Goal: Task Accomplishment & Management: Use online tool/utility

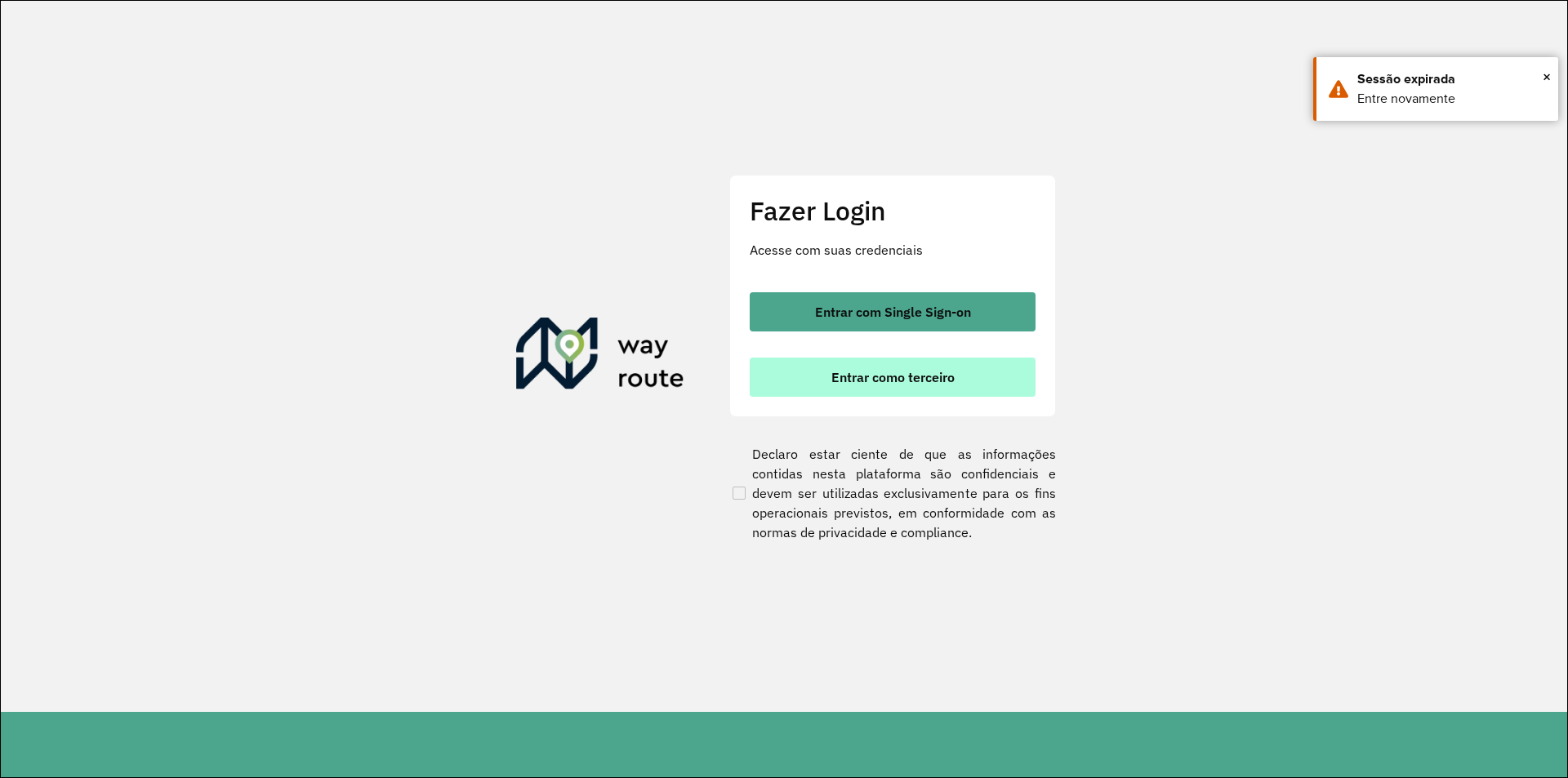
click at [850, 365] on button "Entrar como terceiro" at bounding box center [892, 377] width 286 height 39
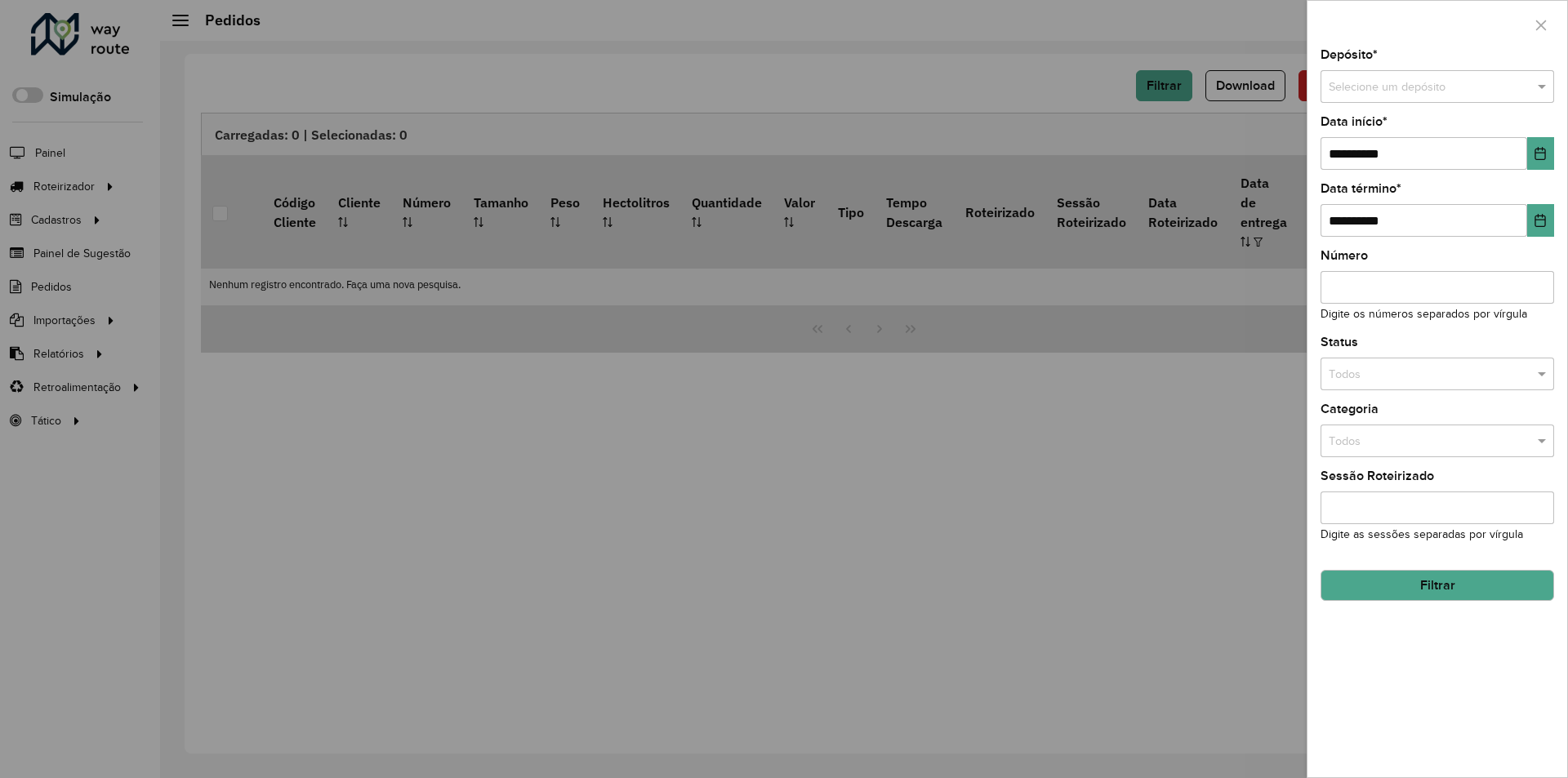
click at [75, 188] on div at bounding box center [784, 389] width 1568 height 778
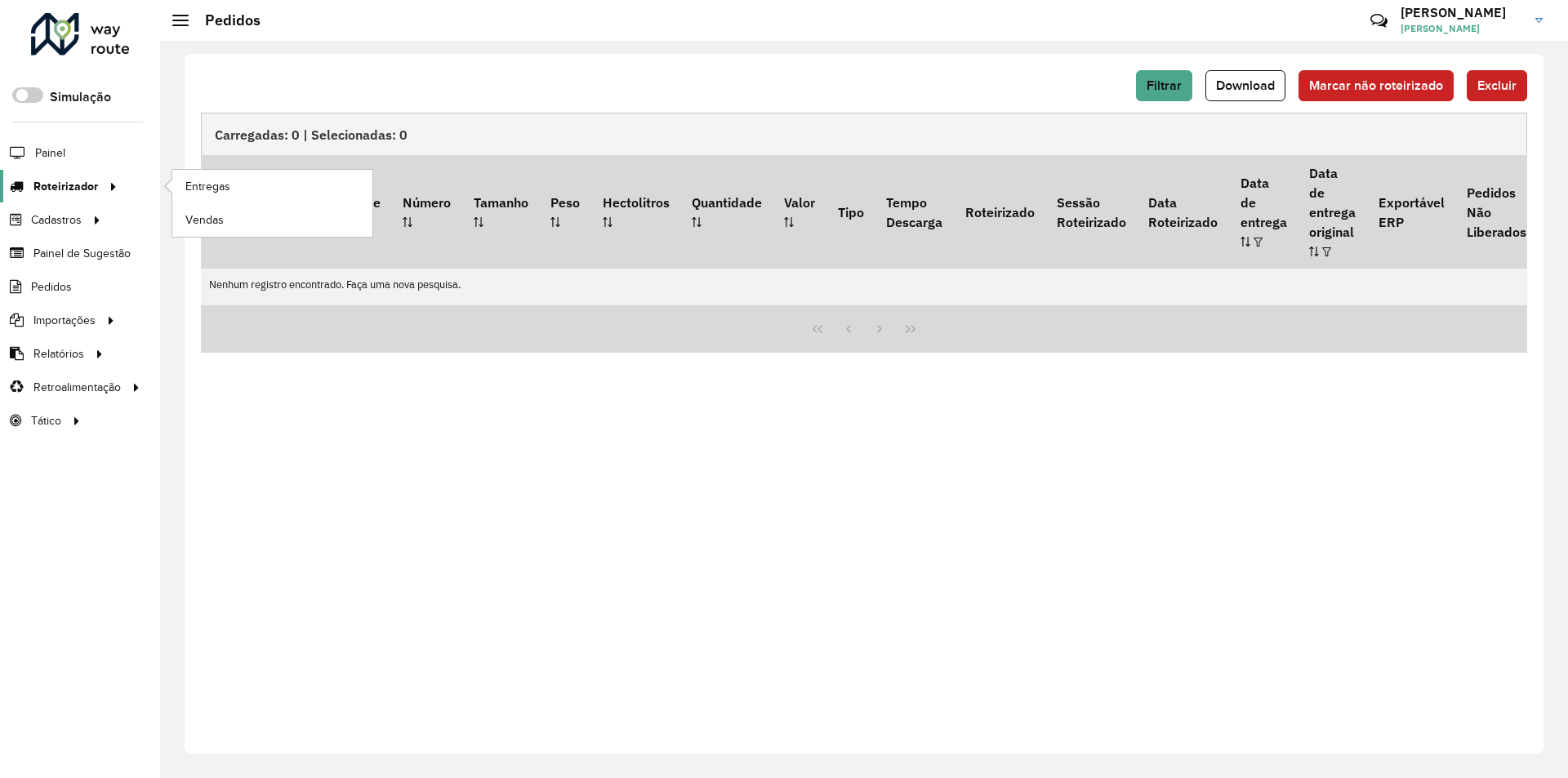
click at [75, 186] on span "Roteirizador" at bounding box center [66, 186] width 65 height 17
click at [245, 180] on link "Entregas" at bounding box center [272, 186] width 200 height 32
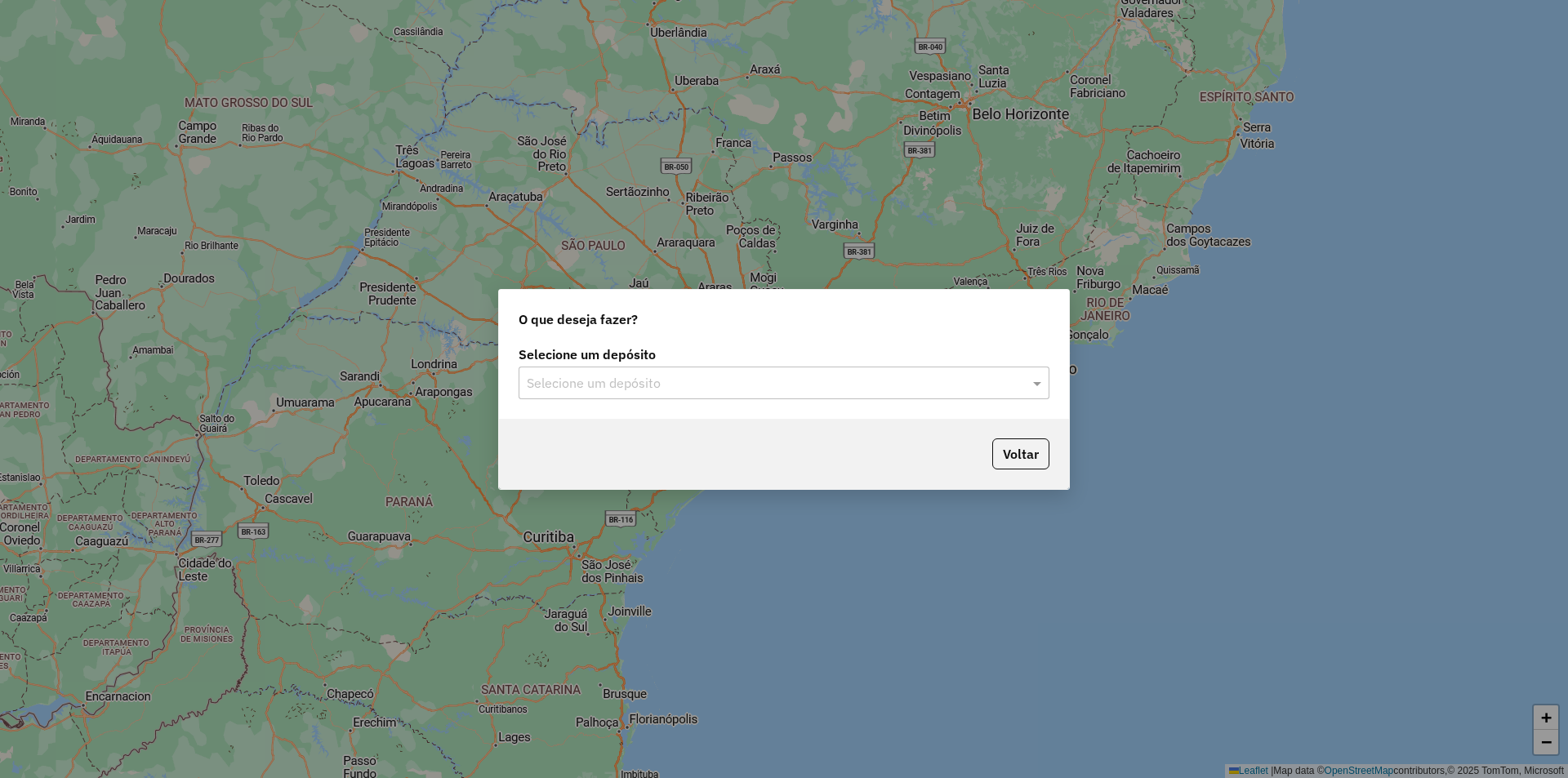
click at [716, 380] on input "text" at bounding box center [767, 384] width 482 height 20
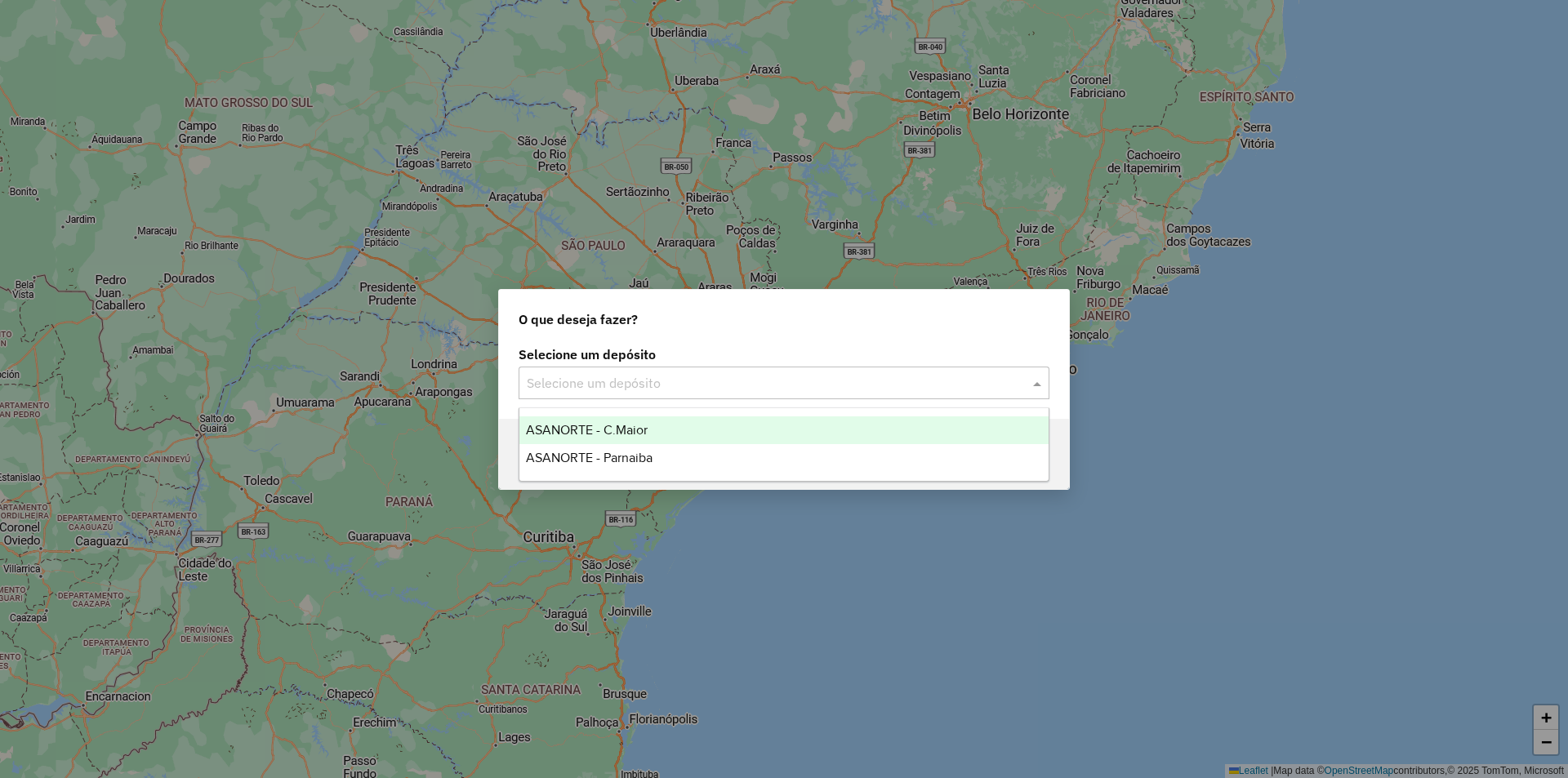
click at [642, 425] on span "ASANORTE - C.Maior" at bounding box center [587, 430] width 122 height 14
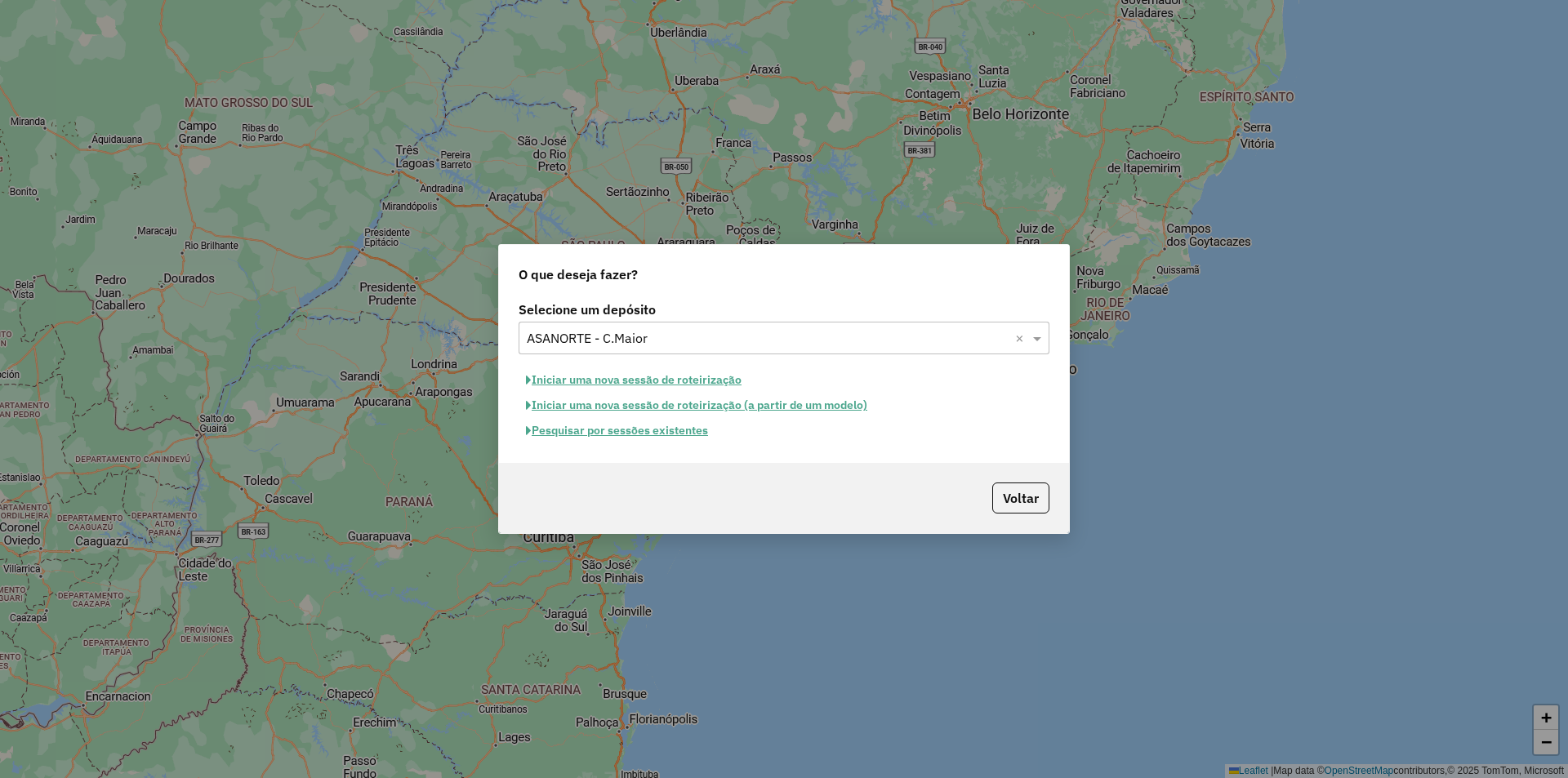
click at [672, 435] on button "Pesquisar por sessões existentes" at bounding box center [617, 431] width 196 height 26
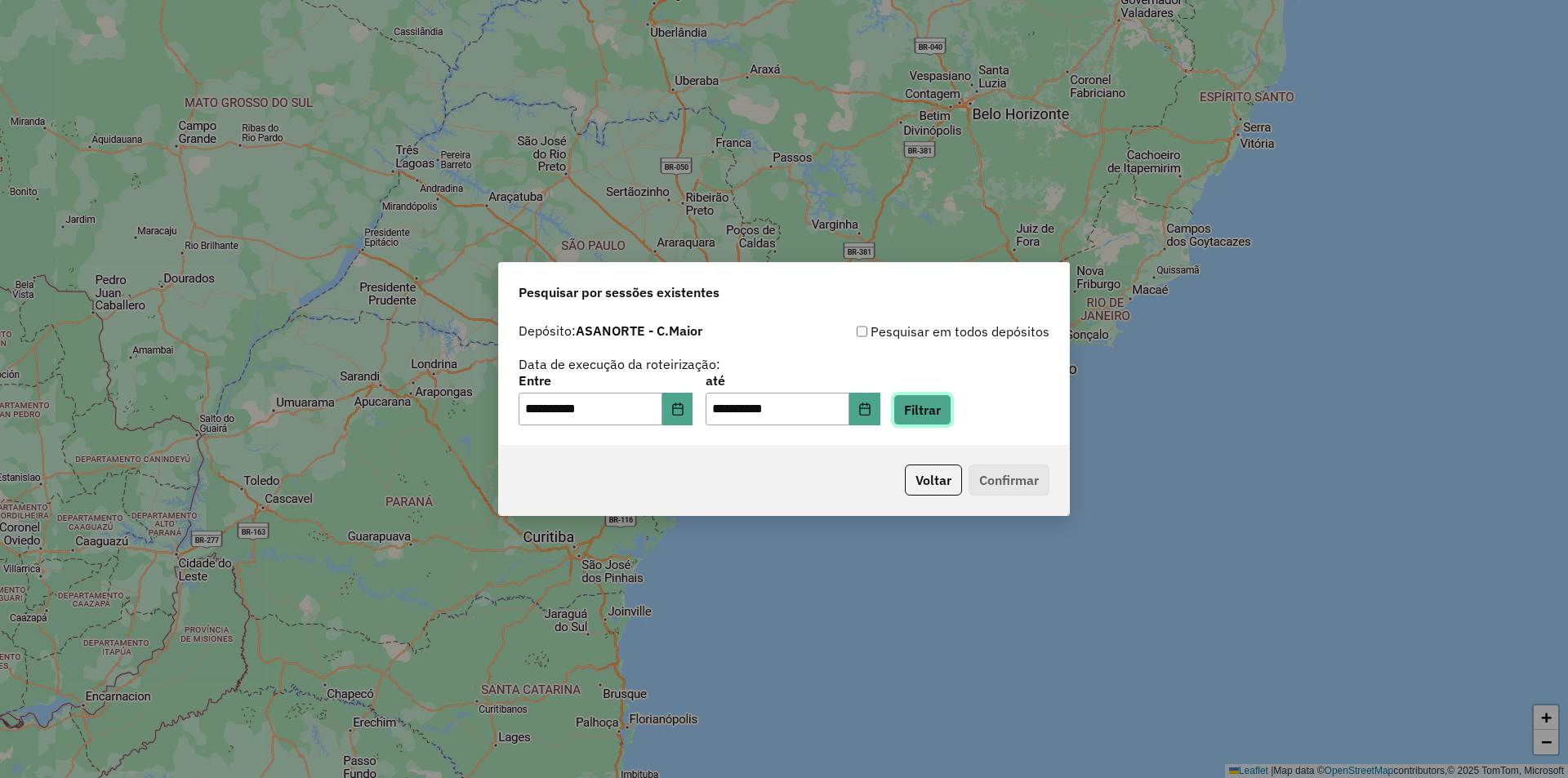
click at [929, 404] on button "Filtrar" at bounding box center [923, 411] width 58 height 31
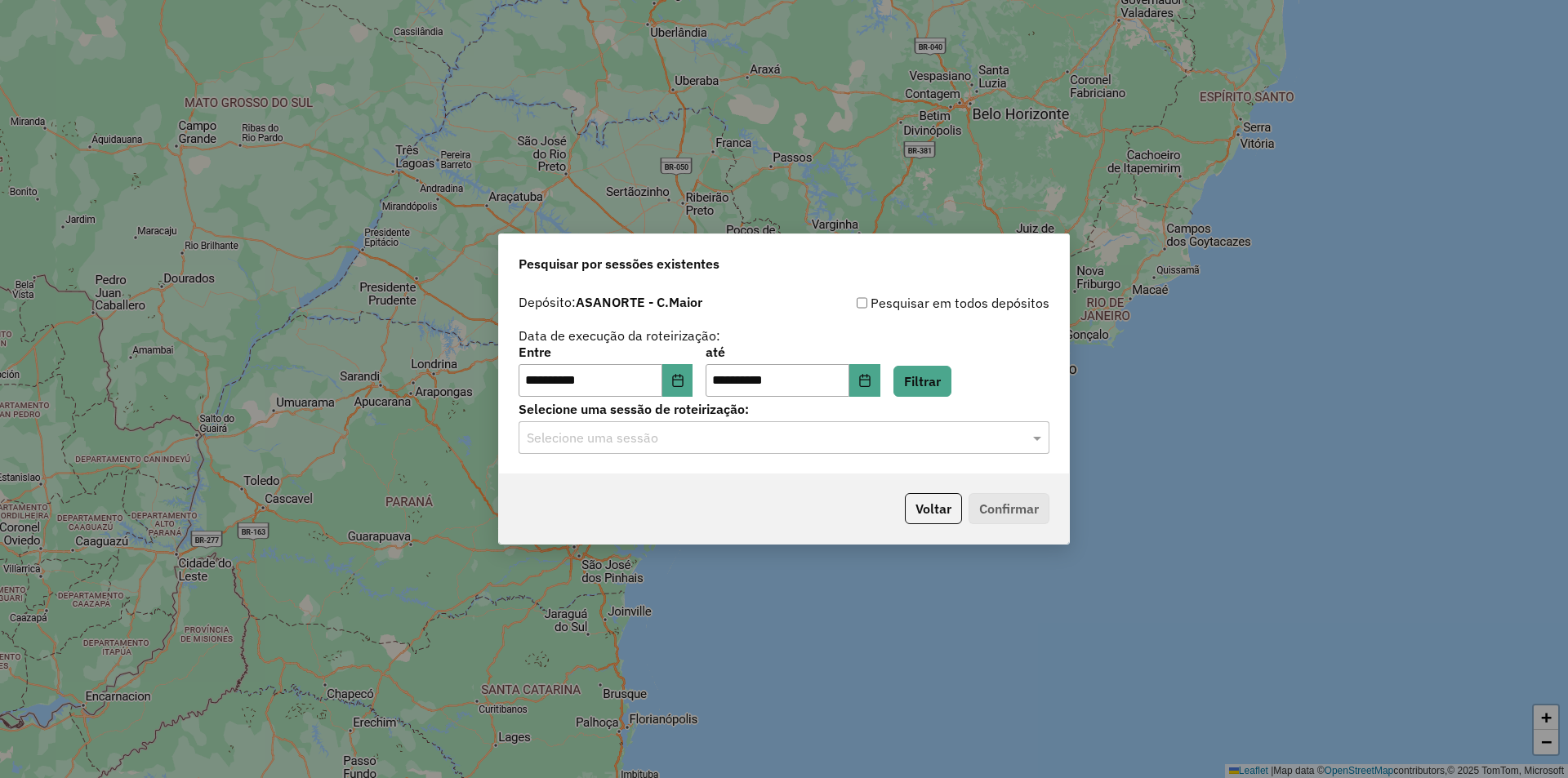
click at [895, 463] on div "**********" at bounding box center [784, 380] width 570 height 187
click at [869, 448] on div "Selecione uma sessão" at bounding box center [784, 437] width 531 height 32
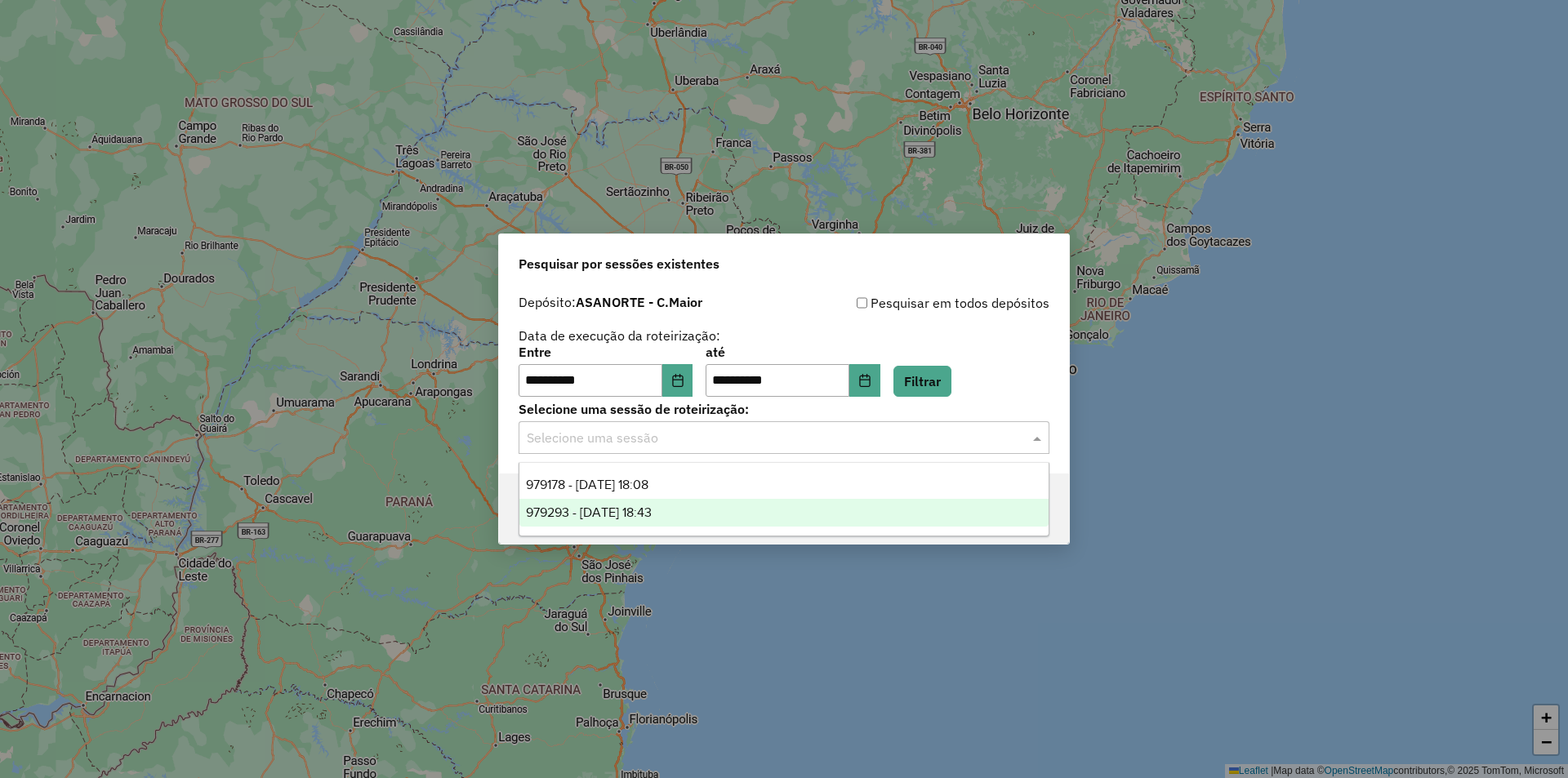
click at [754, 508] on div "979293 - 14/08/2025 18:43" at bounding box center [784, 513] width 530 height 28
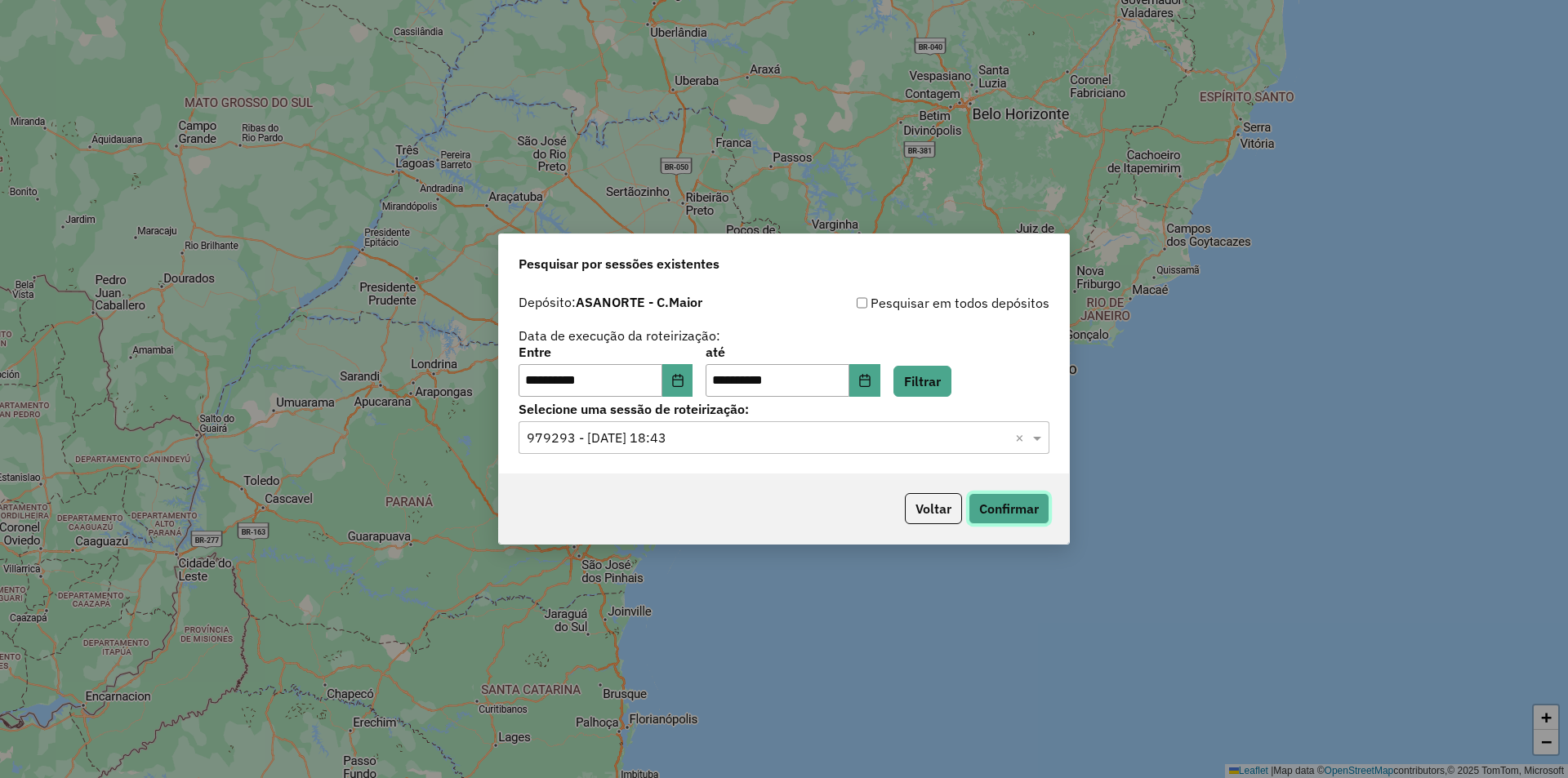
click at [986, 512] on button "Confirmar" at bounding box center [1009, 509] width 81 height 31
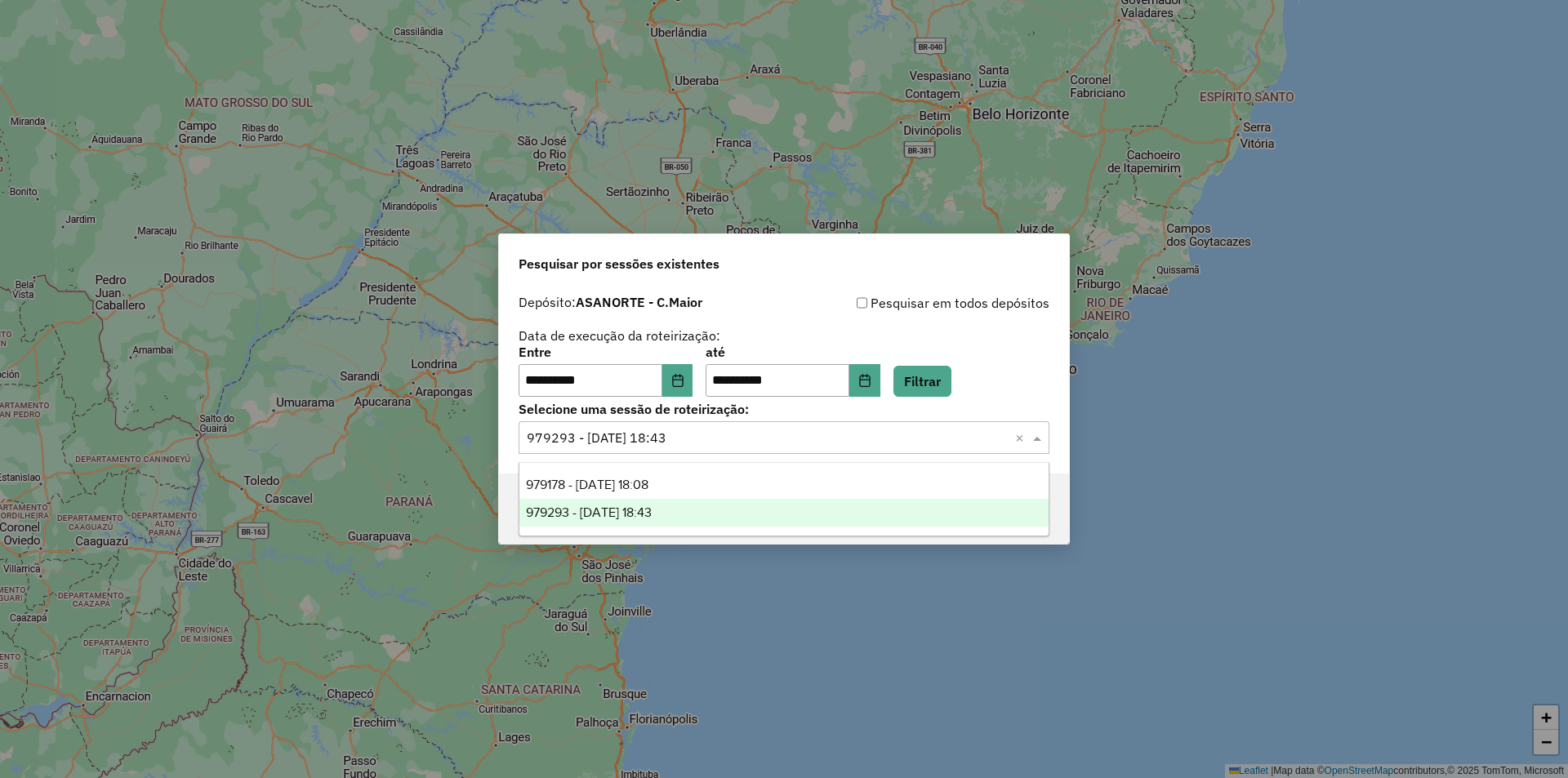
click at [758, 430] on input "text" at bounding box center [767, 438] width 482 height 20
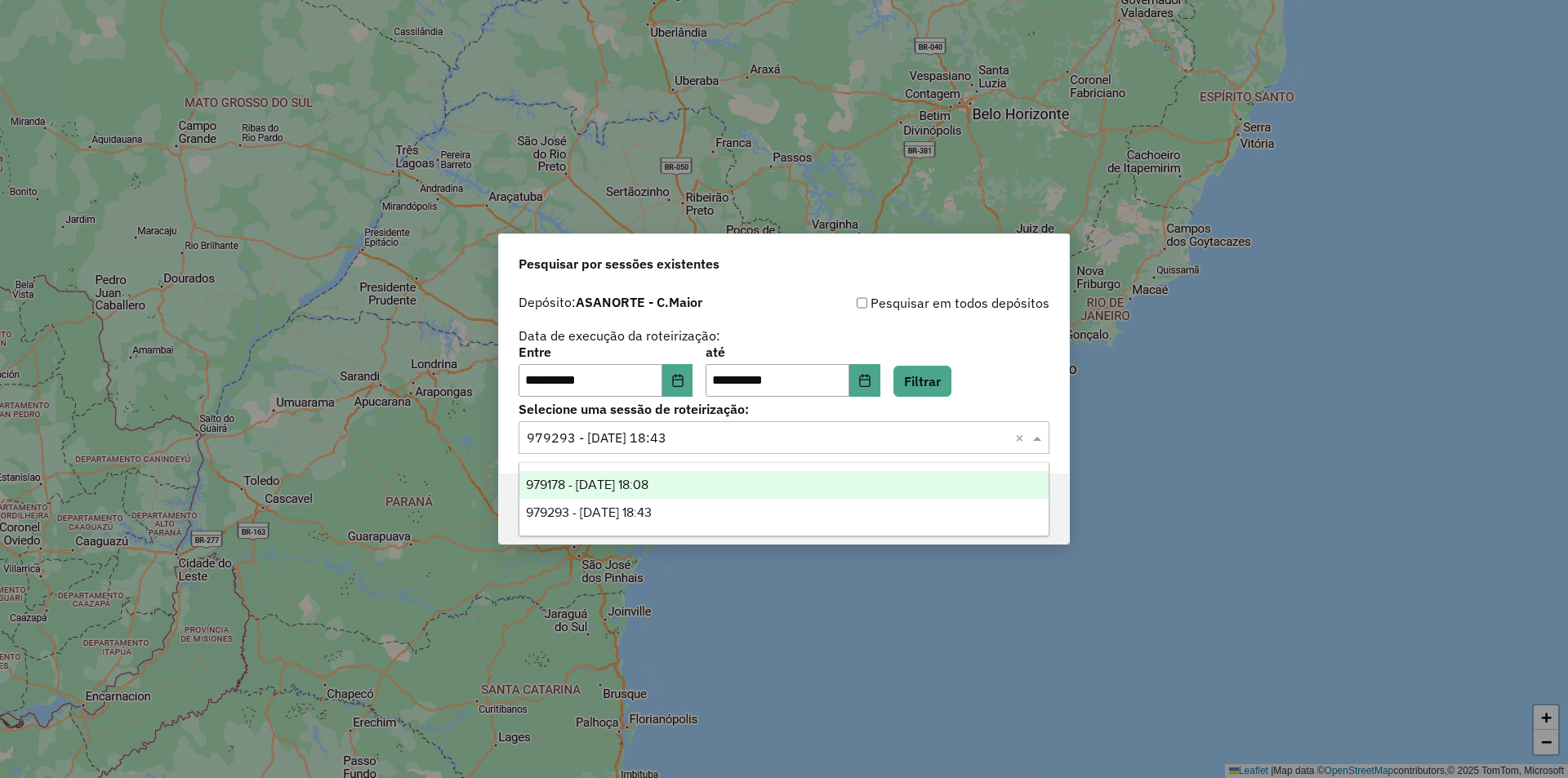
click at [667, 476] on div "979178 - 14/08/2025 18:08" at bounding box center [784, 485] width 530 height 28
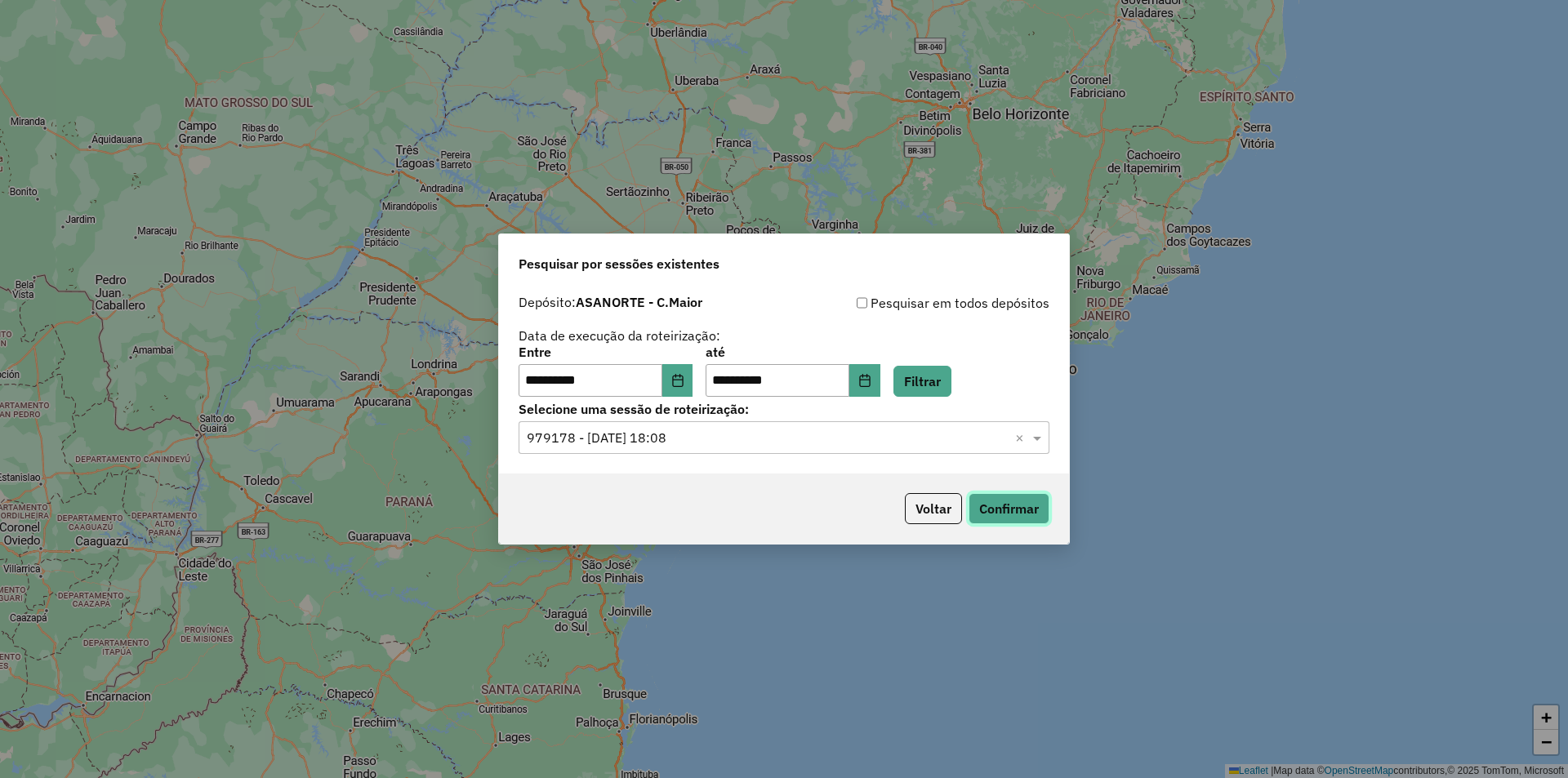
click at [1009, 507] on button "Confirmar" at bounding box center [1009, 509] width 81 height 31
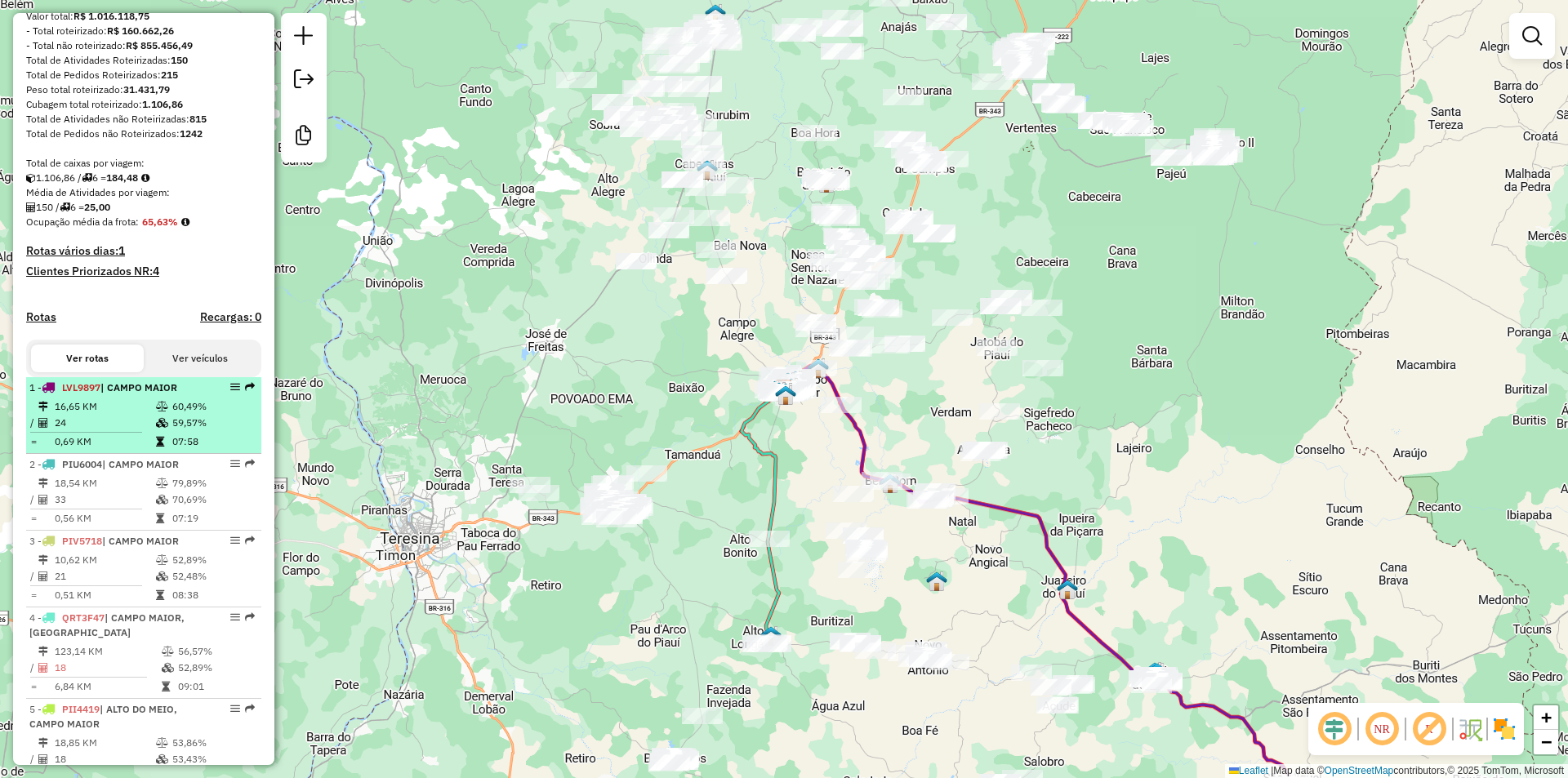
scroll to position [409, 0]
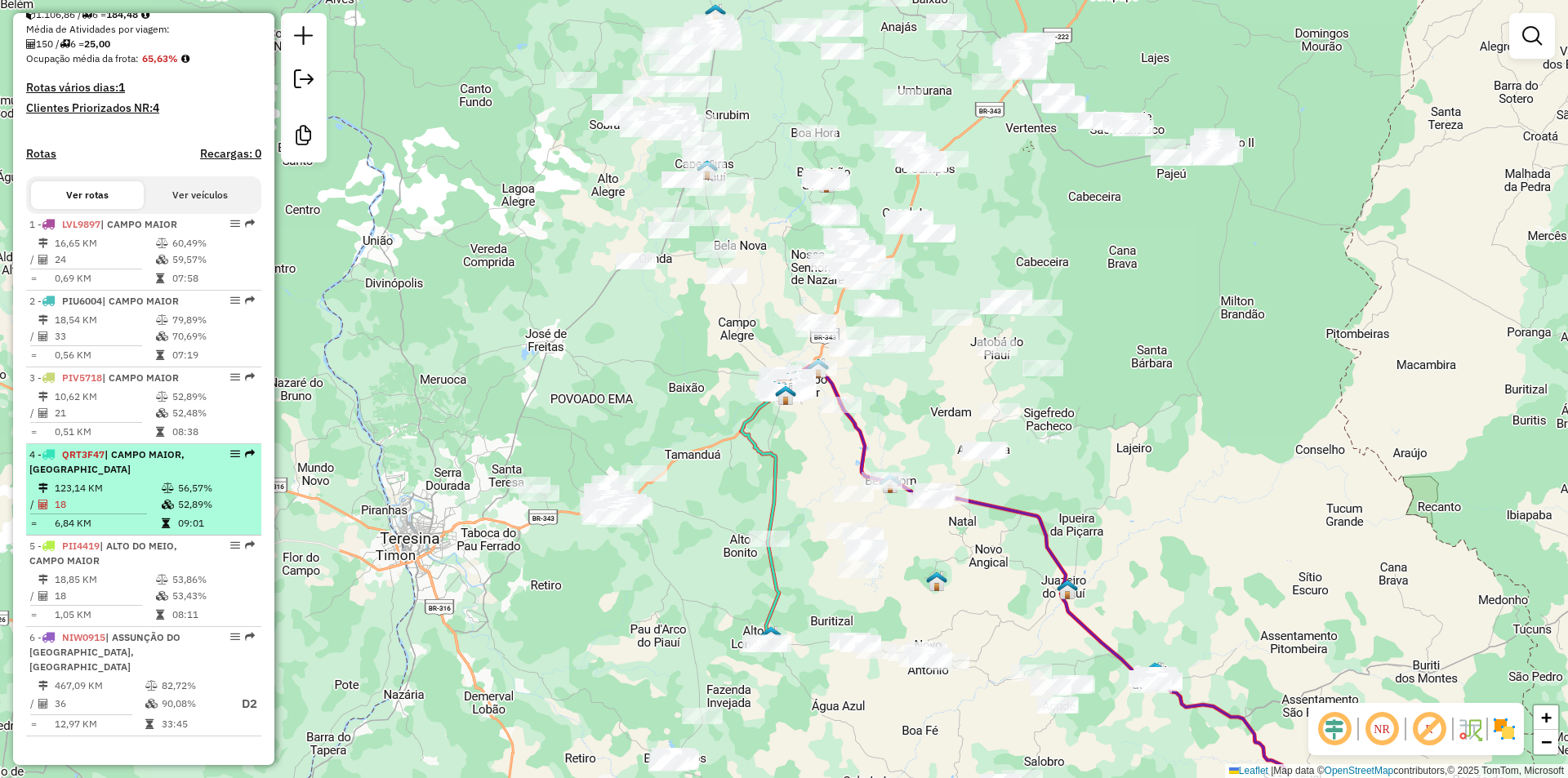
click at [131, 477] on div "4 - QRT3F47 | CAMPO MAIOR, ALTO LONGA" at bounding box center [116, 463] width 173 height 29
select select "**********"
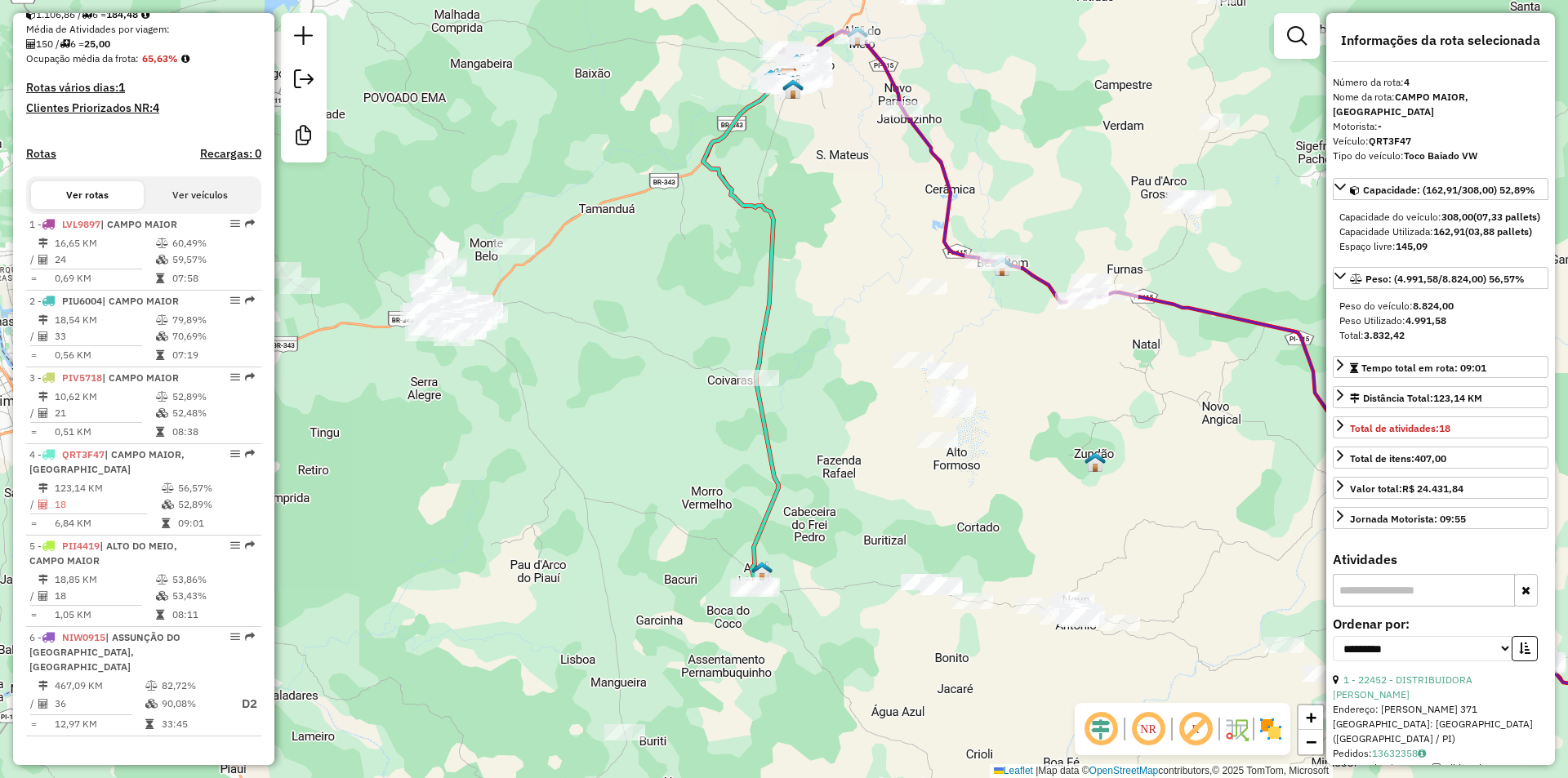
drag, startPoint x: 714, startPoint y: 359, endPoint x: 681, endPoint y: 285, distance: 81.0
click at [681, 285] on div "Janela de atendimento Grade de atendimento Capacidade Transportadoras Veículos …" at bounding box center [784, 389] width 1568 height 778
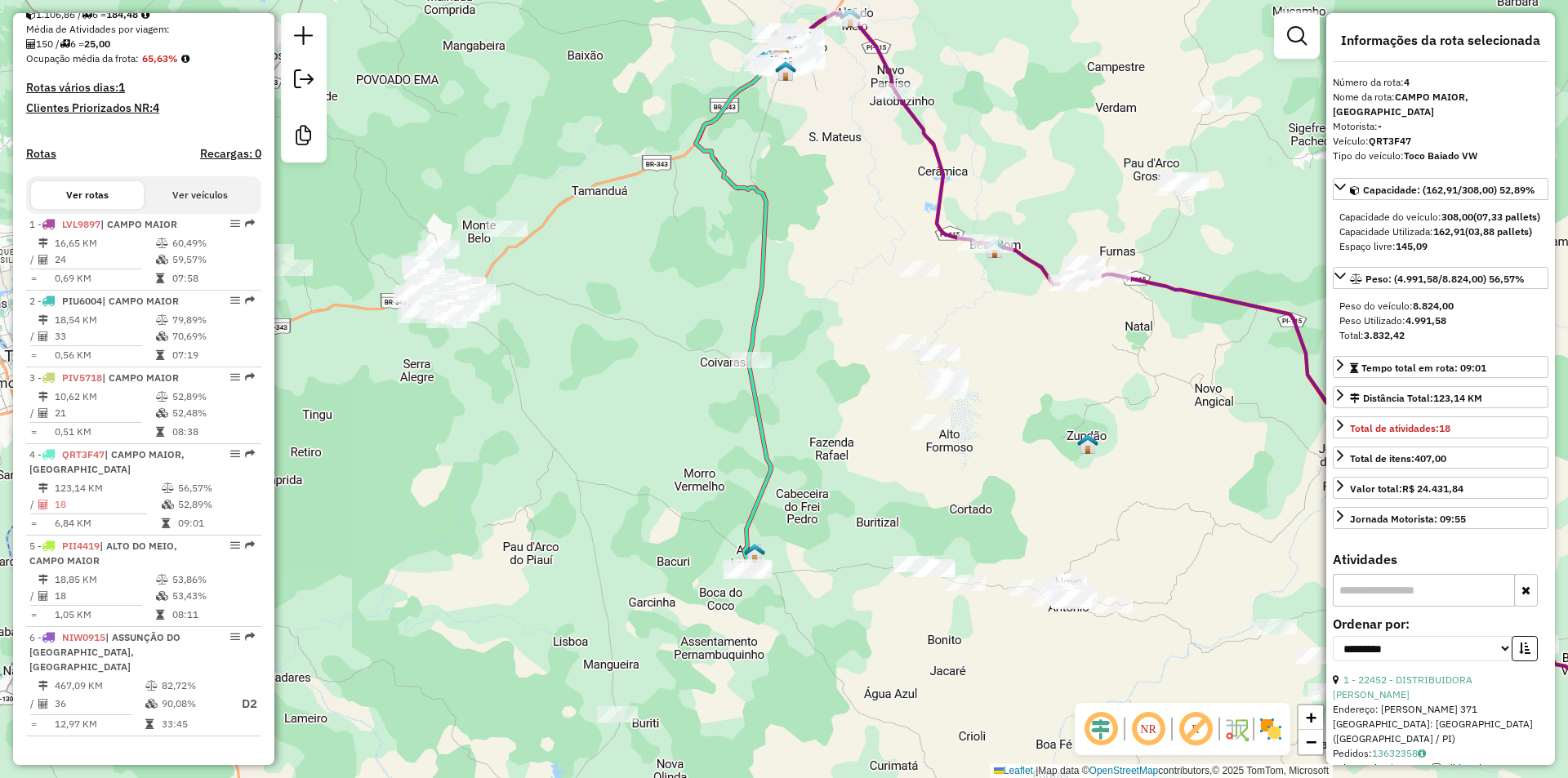
drag, startPoint x: 771, startPoint y: 463, endPoint x: 711, endPoint y: 553, distance: 108.2
click at [709, 565] on icon at bounding box center [750, 311] width 109 height 519
